Goal: Task Accomplishment & Management: Manage account settings

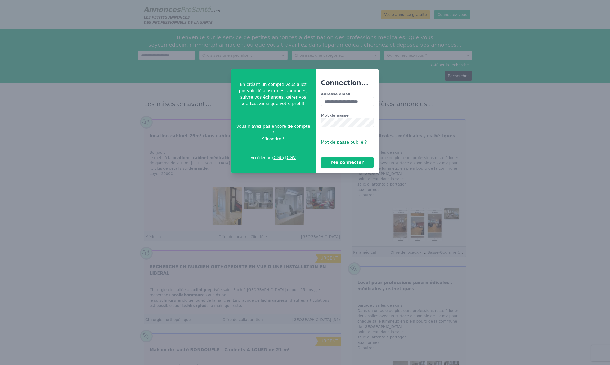
type input "**********"
click at [341, 161] on button "Me connecter" at bounding box center [347, 162] width 53 height 11
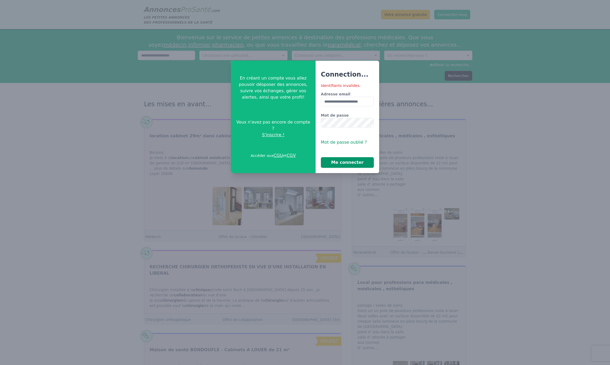
click at [353, 161] on button "Me connecter" at bounding box center [347, 162] width 53 height 11
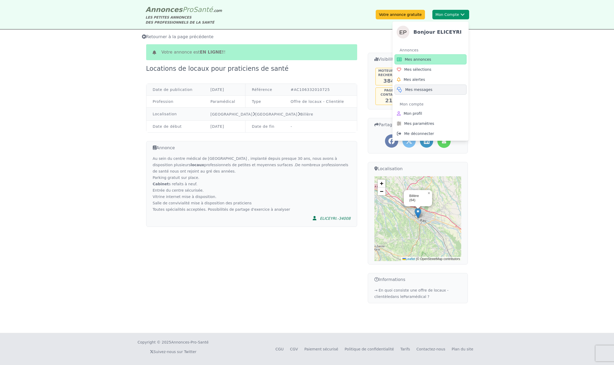
click at [426, 89] on span "Mes messages" at bounding box center [418, 89] width 27 height 5
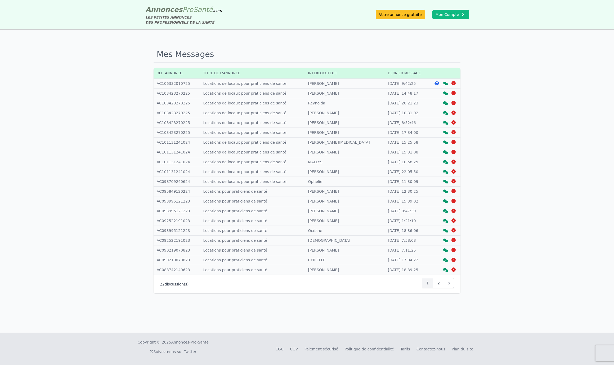
click at [447, 84] on icon at bounding box center [445, 84] width 5 height 4
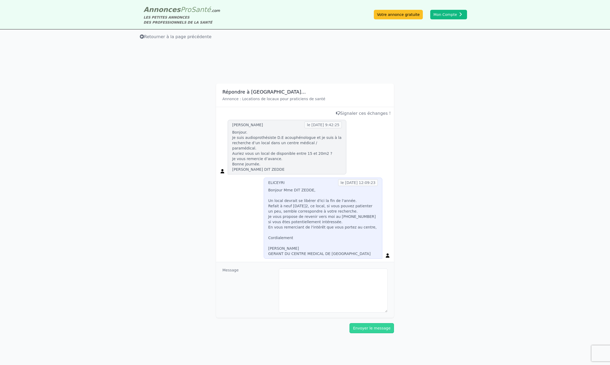
click at [170, 36] on span "Retourner à la page précédente" at bounding box center [176, 36] width 72 height 5
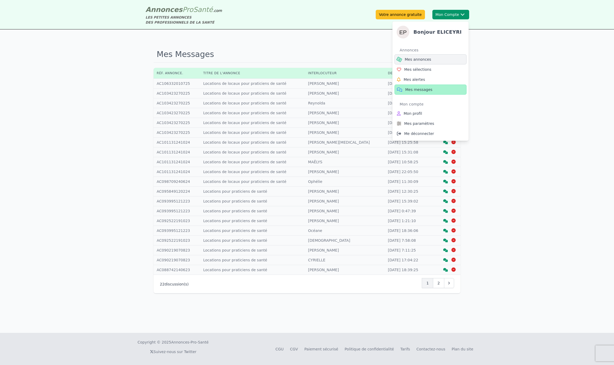
click at [418, 60] on span "Mes annonces" at bounding box center [418, 59] width 26 height 5
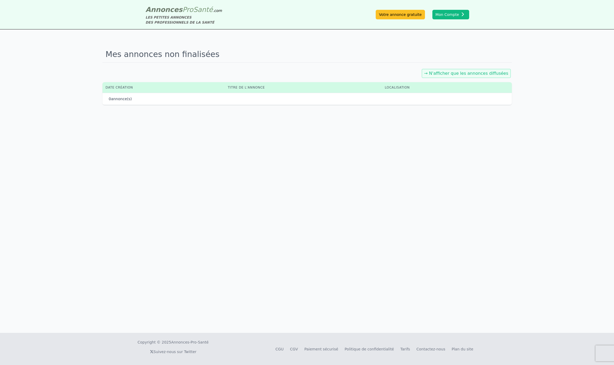
click at [446, 76] on div "→ N'afficher que les annonces diffusées" at bounding box center [466, 73] width 89 height 9
click at [446, 74] on link "→ N'afficher que les annonces diffusées" at bounding box center [466, 73] width 84 height 5
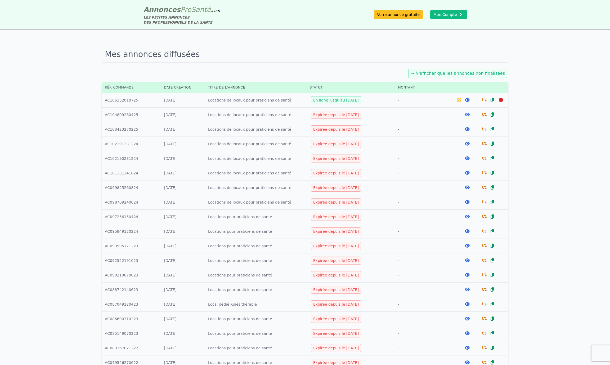
click at [482, 100] on icon at bounding box center [484, 100] width 5 height 4
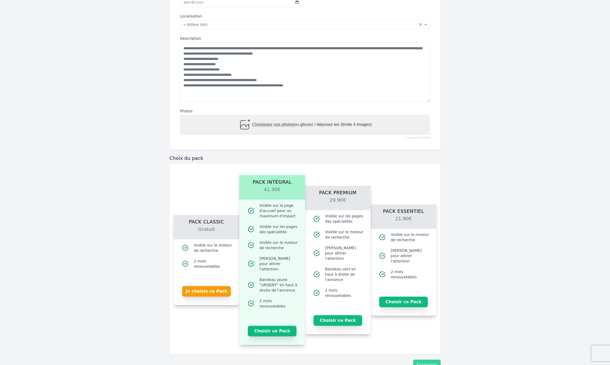
scroll to position [176, 0]
click at [205, 289] on button "Je choisis ce Pack" at bounding box center [206, 290] width 49 height 11
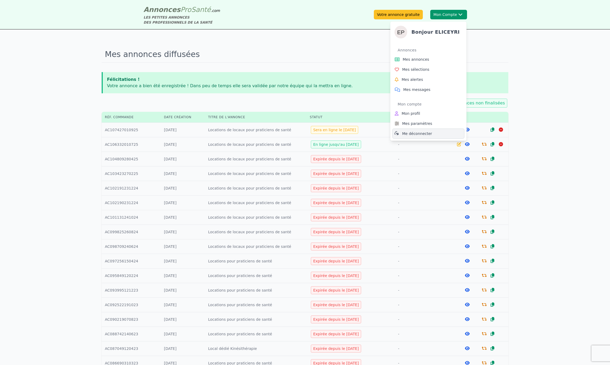
click at [419, 135] on span "Me déconnecter" at bounding box center [417, 133] width 30 height 5
